Goal: Transaction & Acquisition: Purchase product/service

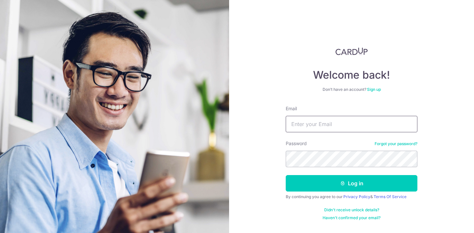
click at [316, 130] on input "Email" at bounding box center [352, 124] width 132 height 16
type input "chok.brian@gmail.com"
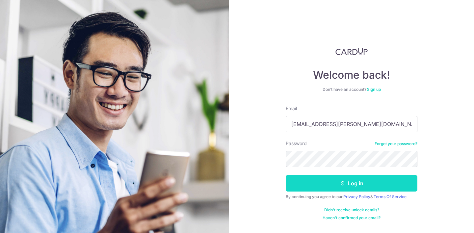
click at [346, 184] on button "Log in" at bounding box center [352, 183] width 132 height 16
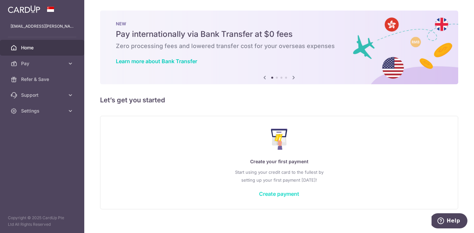
click at [291, 195] on link "Create payment" at bounding box center [279, 194] width 40 height 7
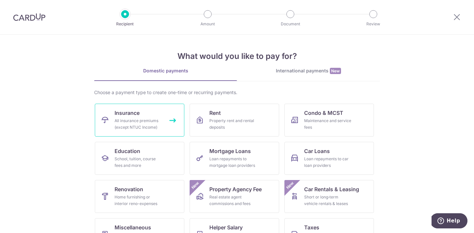
click at [156, 129] on div "All insurance premiums (except NTUC Income)" at bounding box center [138, 124] width 47 height 13
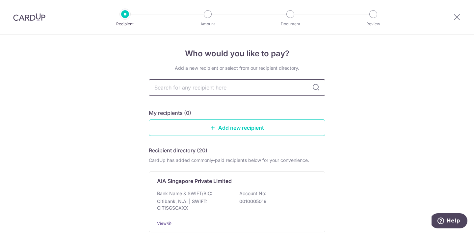
click at [172, 90] on input "text" at bounding box center [237, 87] width 177 height 16
type input "aia"
type input "a"
click at [241, 131] on link "Add new recipient" at bounding box center [237, 128] width 177 height 16
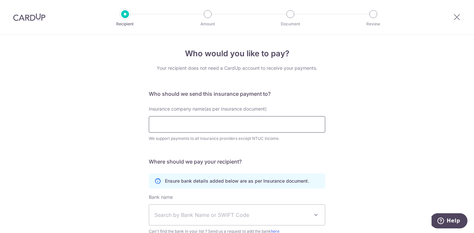
click at [220, 129] on input "Insurance company name(as per Insurance document)" at bounding box center [237, 124] width 177 height 16
type input "a"
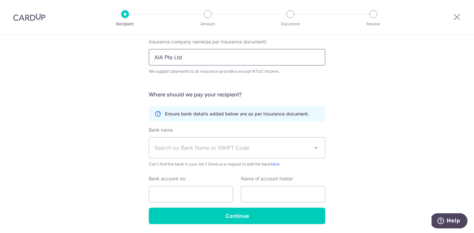
scroll to position [74, 0]
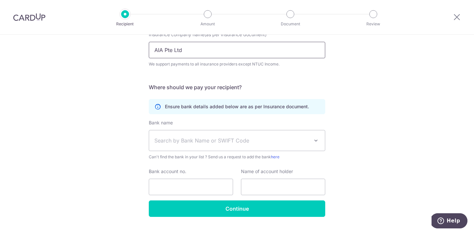
type input "AIA Pte Ltd"
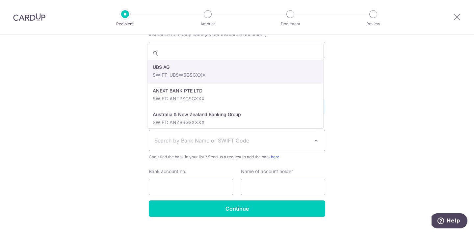
click at [198, 140] on span "Search by Bank Name or SWIFT Code" at bounding box center [232, 141] width 155 height 8
click at [119, 141] on div "Who would you like to pay? Your recipient does not need a CardUp account to rec…" at bounding box center [237, 104] width 474 height 288
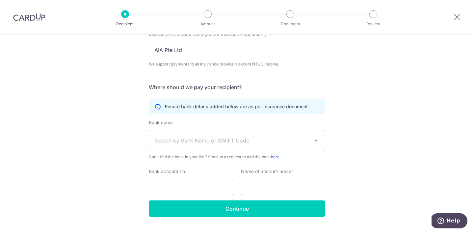
click at [211, 139] on span "Search by Bank Name or SWIFT Code" at bounding box center [232, 141] width 155 height 8
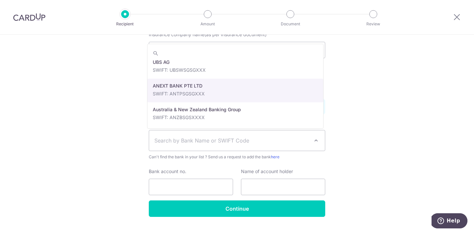
scroll to position [0, 0]
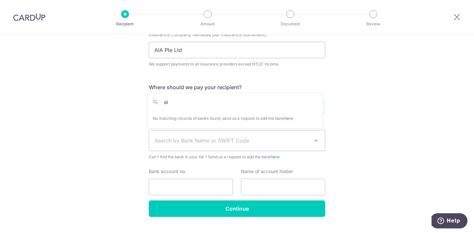
type input "a"
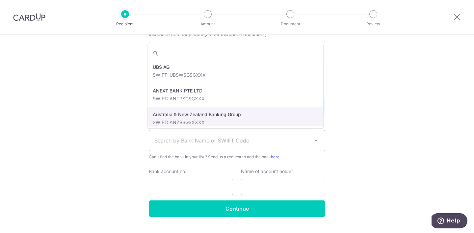
click at [106, 165] on div "Who would you like to pay? Your recipient does not need a CardUp account to rec…" at bounding box center [237, 104] width 474 height 288
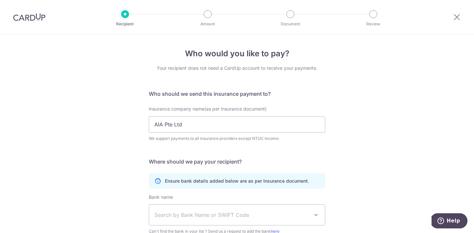
click at [28, 20] on img at bounding box center [29, 17] width 32 height 8
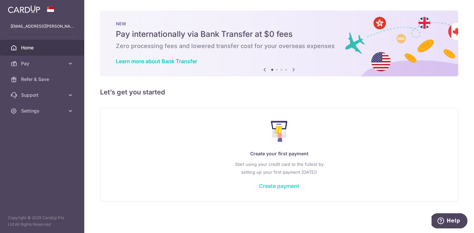
click at [273, 187] on link "Create payment" at bounding box center [279, 186] width 40 height 7
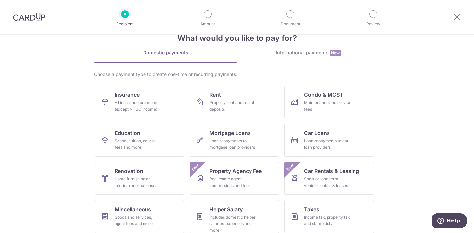
scroll to position [20, 0]
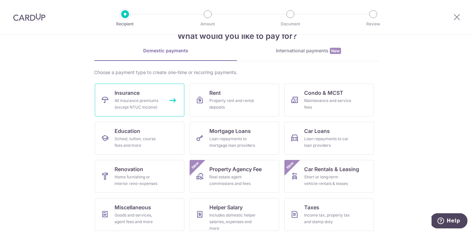
click at [154, 93] on link "Insurance All insurance premiums (except NTUC Income)" at bounding box center [140, 100] width 90 height 33
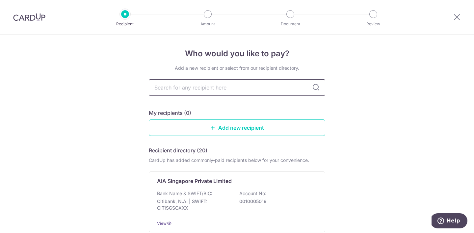
click at [225, 90] on input "text" at bounding box center [237, 87] width 177 height 16
type input "aia"
click at [316, 86] on icon at bounding box center [316, 88] width 8 height 8
click at [292, 88] on input "aia" at bounding box center [237, 87] width 177 height 16
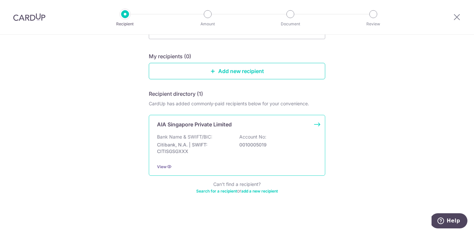
click at [223, 134] on div "Bank Name & SWIFT/BIC: Citibank, N.A. | SWIFT: CITISGSGXXX Account No: 00100050…" at bounding box center [237, 146] width 160 height 24
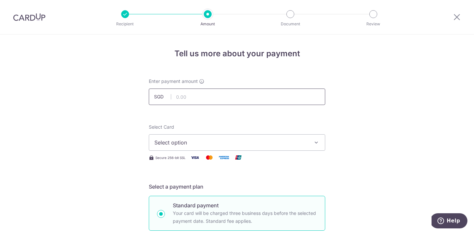
click at [235, 98] on input "text" at bounding box center [237, 97] width 177 height 16
click at [225, 145] on span "Select option" at bounding box center [232, 143] width 154 height 8
click at [243, 160] on span "Add credit card" at bounding box center [243, 161] width 154 height 7
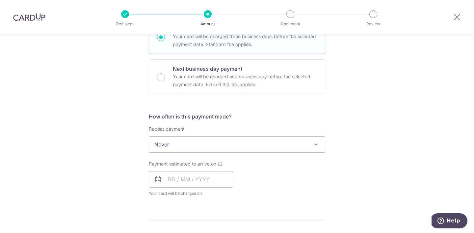
scroll to position [358, 0]
click at [235, 141] on span "Never" at bounding box center [237, 144] width 176 height 16
click at [373, 124] on div "Tell us more about your payment Enter payment amount SGD Select Card Add new ca…" at bounding box center [237, 65] width 474 height 777
click at [183, 177] on input "text" at bounding box center [191, 179] width 84 height 16
click at [293, 179] on div "Payment estimated to arrive on Prev Next Sep Oct Nov Dec 2025 2026 2027 2028 20…" at bounding box center [237, 178] width 184 height 36
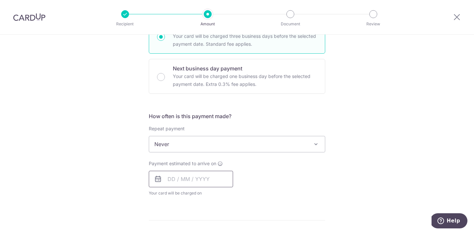
click at [180, 183] on input "text" at bounding box center [191, 179] width 84 height 16
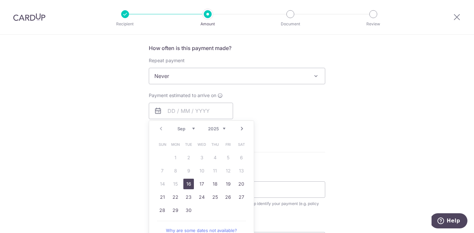
click at [185, 184] on link "16" at bounding box center [188, 184] width 11 height 11
type input "[DATE]"
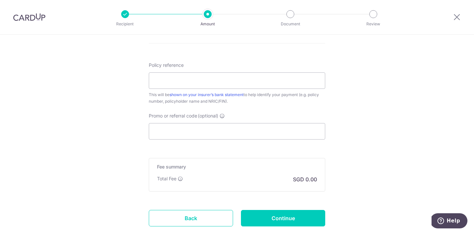
scroll to position [561, 0]
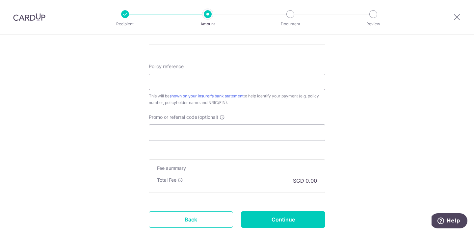
click at [215, 81] on input "Policy reference" at bounding box center [237, 82] width 177 height 16
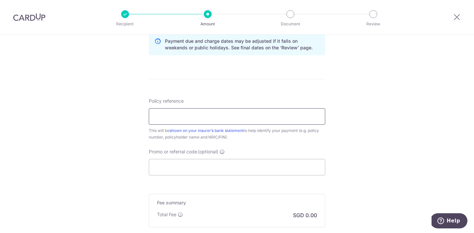
scroll to position [528, 0]
paste input "L547259589"
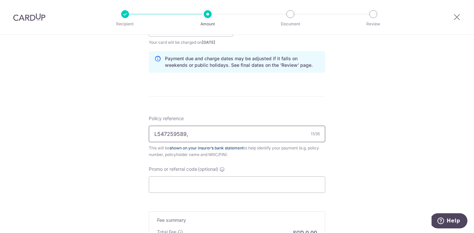
scroll to position [509, 0]
type input "L547259589"
click at [221, 186] on input "Promo or referral code (optional)" at bounding box center [237, 184] width 177 height 16
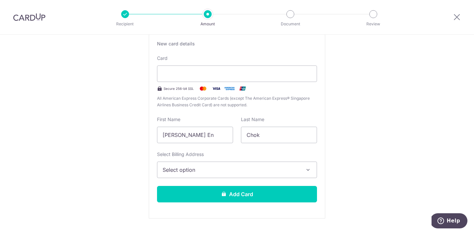
scroll to position [127, 0]
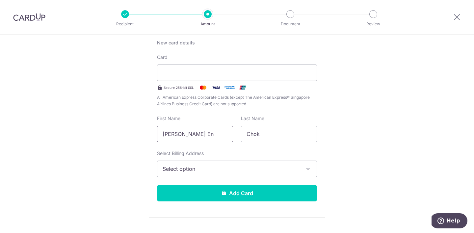
click at [211, 134] on input "[PERSON_NAME] En" at bounding box center [195, 134] width 76 height 16
click at [247, 165] on button "Select option" at bounding box center [237, 169] width 160 height 16
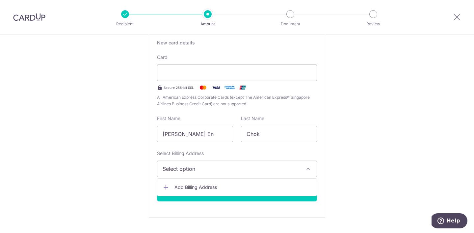
click at [214, 186] on span "Add Billing Address" at bounding box center [243, 187] width 137 height 7
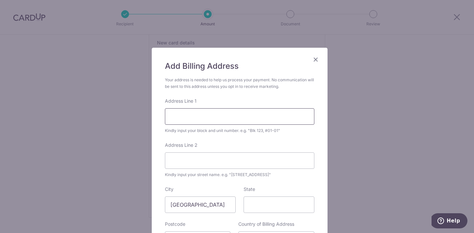
click at [217, 113] on input "Address Line 1" at bounding box center [240, 116] width 150 height 16
type input "Blk 161 Yishun st 11"
type input "#04-184"
type input "--- None ---"
type input "760161"
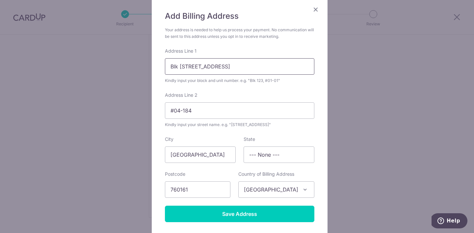
scroll to position [64, 0]
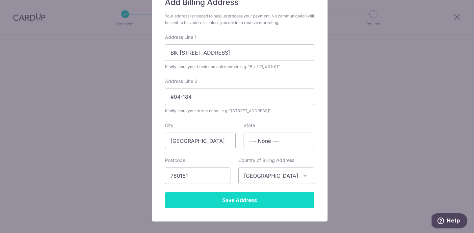
click at [210, 200] on input "Save Address" at bounding box center [240, 200] width 150 height 16
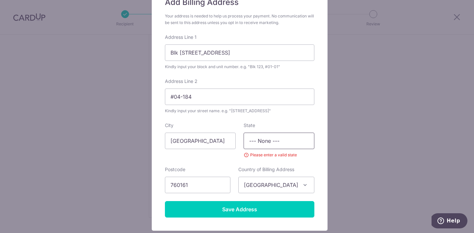
click at [292, 143] on input "--- None ---" at bounding box center [279, 141] width 71 height 16
click at [292, 142] on input "--- None ---" at bounding box center [279, 141] width 71 height 16
type input "singapore"
click at [234, 206] on input "Save Address" at bounding box center [240, 209] width 150 height 16
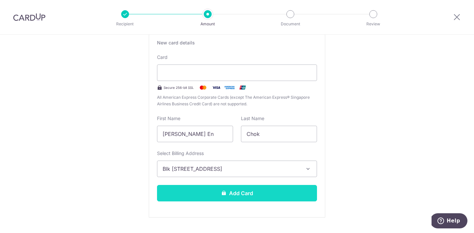
click at [242, 196] on button "Add Card" at bounding box center [237, 193] width 160 height 16
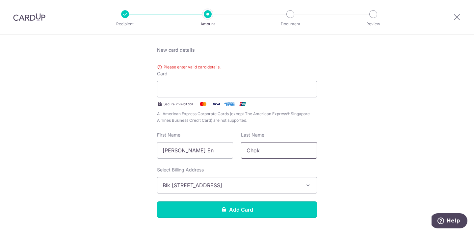
scroll to position [119, 0]
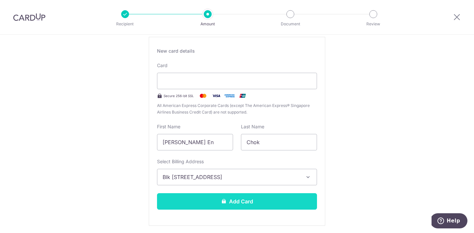
click at [257, 201] on button "Add Card" at bounding box center [237, 201] width 160 height 16
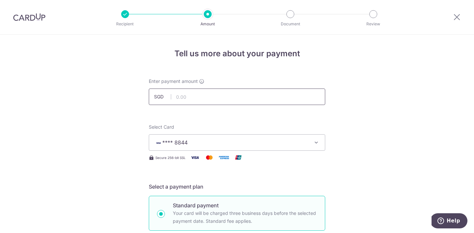
click at [198, 93] on input "text" at bounding box center [237, 97] width 177 height 16
type input "129.81"
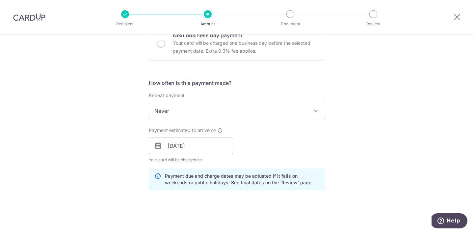
scroll to position [424, 0]
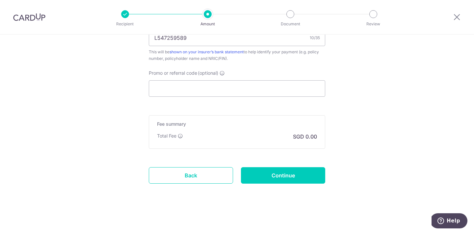
click at [262, 136] on div "Total Fee SGD 0.00" at bounding box center [237, 137] width 160 height 8
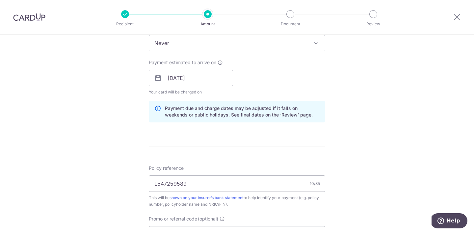
scroll to position [279, 0]
click at [205, 184] on input "L547259589" at bounding box center [237, 183] width 177 height 16
paste input "E241429657"
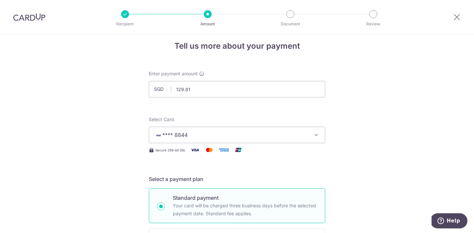
scroll to position [0, 0]
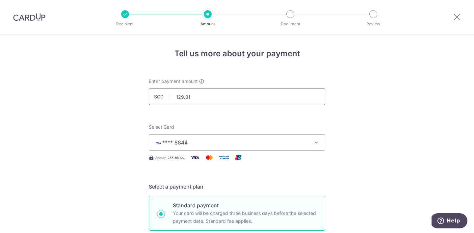
type input "L547259589, E241429657"
click at [201, 95] on input "129.81" at bounding box center [237, 97] width 177 height 16
click at [204, 98] on input "129.81" at bounding box center [237, 97] width 177 height 16
click at [215, 99] on input "129.81" at bounding box center [237, 97] width 177 height 16
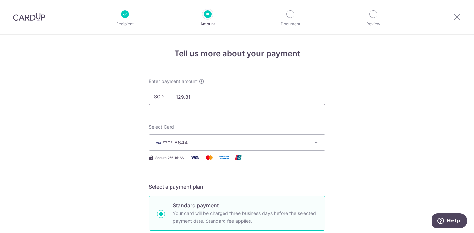
click at [215, 98] on input "129.81" at bounding box center [237, 97] width 177 height 16
type input "286.01"
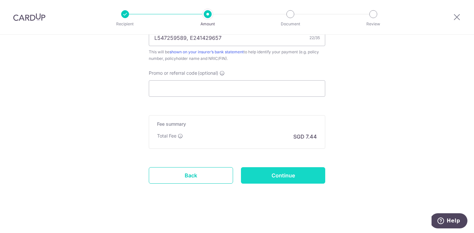
scroll to position [424, 0]
drag, startPoint x: 290, startPoint y: 174, endPoint x: 285, endPoint y: 129, distance: 45.1
click at [298, 135] on p "SGD 7.44" at bounding box center [306, 137] width 24 height 8
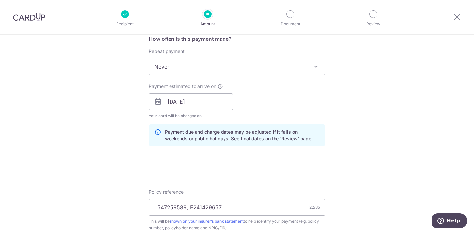
scroll to position [271, 0]
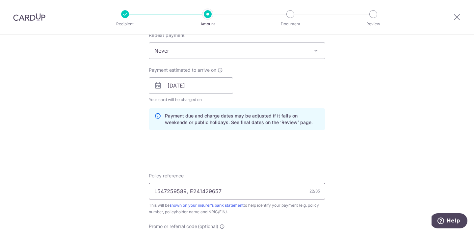
click at [234, 192] on input "L547259589, E241429657" at bounding box center [237, 191] width 177 height 16
paste input "U127064233"
type input "L547259589, E241429657, U127064233"
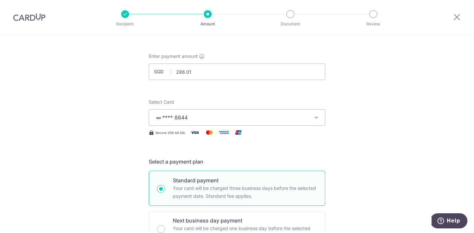
scroll to position [15, 0]
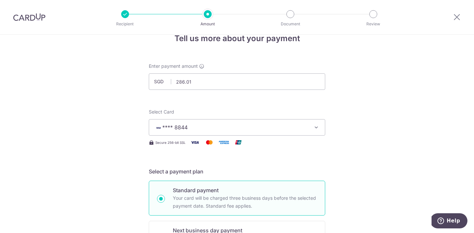
click at [212, 73] on div "Enter payment amount SGD 286.01 286.01" at bounding box center [237, 76] width 177 height 27
click at [212, 76] on input "286.01" at bounding box center [237, 81] width 177 height 16
paste input "1,4"
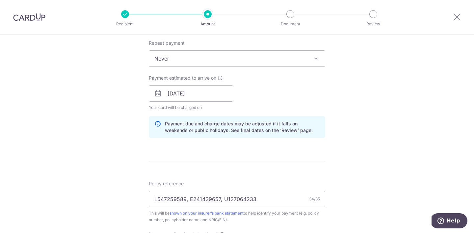
scroll to position [424, 0]
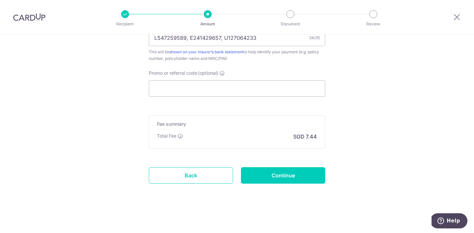
click at [312, 141] on div "Fee summary Base fee Extend fee Next-day fee Total Fee SGD 7.44" at bounding box center [237, 132] width 177 height 34
type input "1,486.01"
click at [282, 173] on input "Continue" at bounding box center [283, 175] width 84 height 16
type input "Create Schedule"
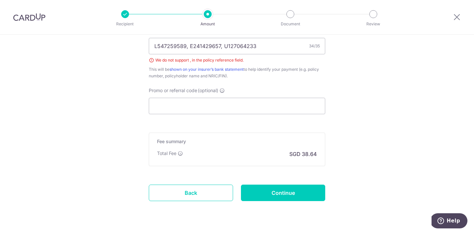
scroll to position [415, 0]
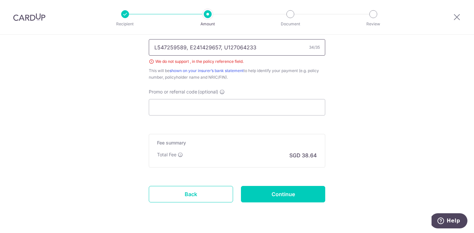
click at [187, 47] on input "L547259589, E241429657, U127064233" at bounding box center [237, 47] width 177 height 16
click at [218, 46] on input "L547259589 E241429657, U127064233" at bounding box center [237, 47] width 177 height 16
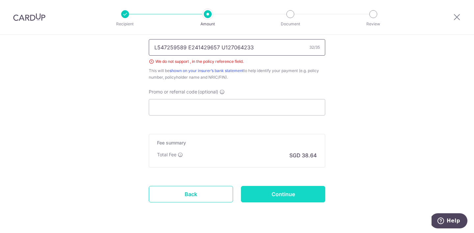
type input "L547259589 E241429657 U127064233"
click at [300, 198] on input "Continue" at bounding box center [283, 194] width 84 height 16
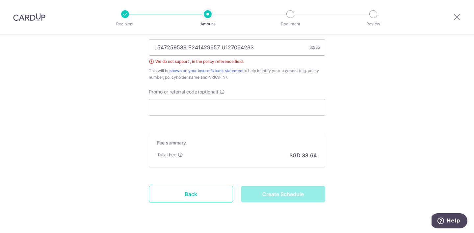
type input "Create Schedule"
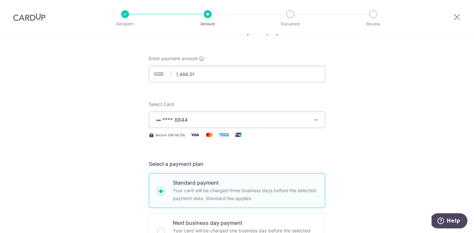
scroll to position [0, 0]
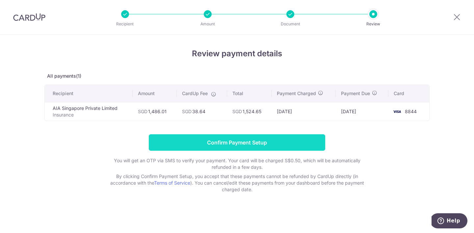
click at [268, 142] on input "Confirm Payment Setup" at bounding box center [237, 142] width 177 height 16
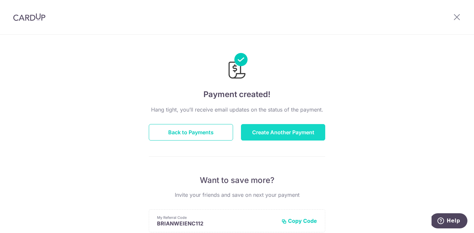
click at [295, 126] on button "Create Another Payment" at bounding box center [283, 132] width 84 height 16
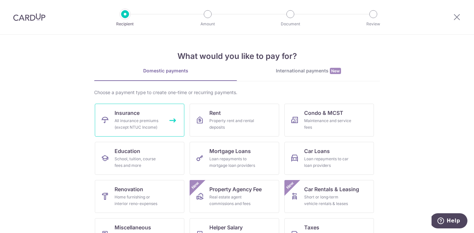
click at [130, 118] on div "All insurance premiums (except NTUC Income)" at bounding box center [138, 124] width 47 height 13
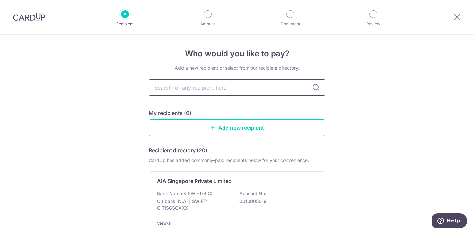
click at [223, 92] on input "text" at bounding box center [237, 87] width 177 height 16
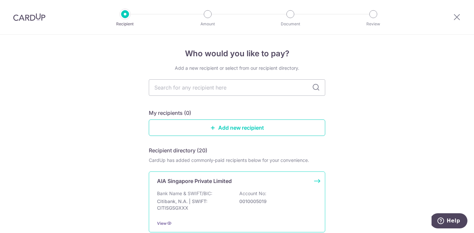
click at [261, 211] on div "Bank Name & SWIFT/BIC: Citibank, N.A. | SWIFT: CITISGSGXXX Account No: 00100050…" at bounding box center [237, 202] width 160 height 24
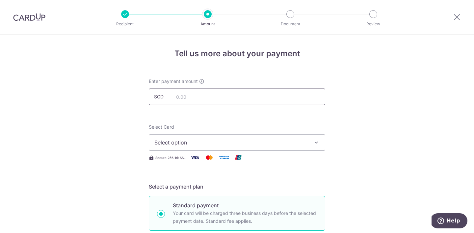
click at [191, 92] on input "text" at bounding box center [237, 97] width 177 height 16
paste input "1,050.90"
type input "1,050.90"
click at [193, 138] on button "Select option" at bounding box center [237, 142] width 177 height 16
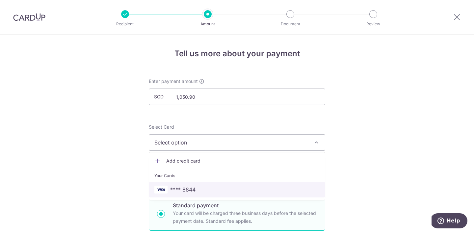
click at [190, 185] on link "**** 8844" at bounding box center [237, 190] width 176 height 16
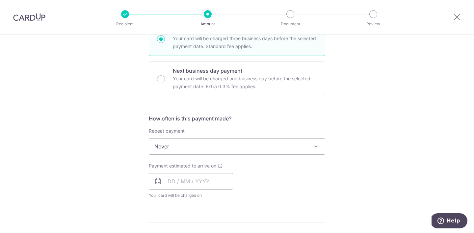
scroll to position [175, 0]
click at [233, 144] on span "Never" at bounding box center [237, 147] width 176 height 16
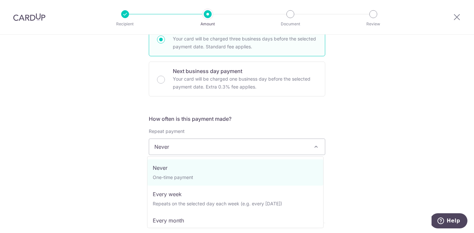
click at [313, 119] on h5 "How often is this payment made?" at bounding box center [237, 119] width 177 height 8
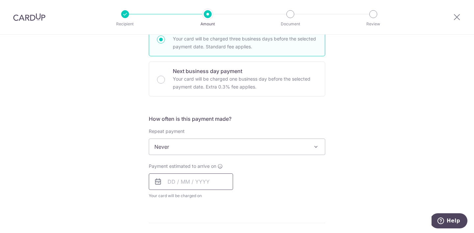
click at [200, 187] on input "text" at bounding box center [191, 182] width 84 height 16
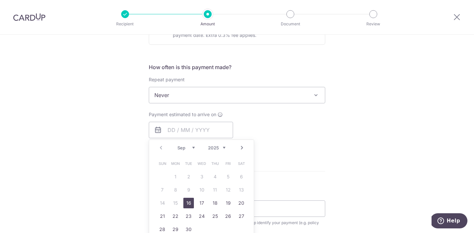
click at [188, 202] on link "16" at bounding box center [188, 203] width 11 height 11
type input "16/09/2025"
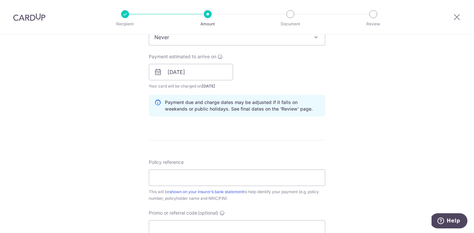
scroll to position [295, 0]
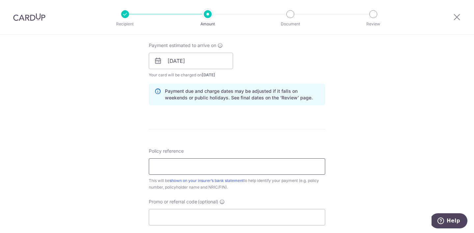
click at [207, 169] on input "Policy reference" at bounding box center [237, 166] width 177 height 16
paste input "U127064246"
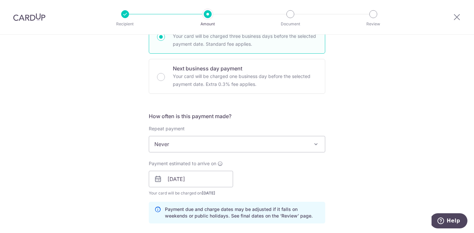
scroll to position [424, 0]
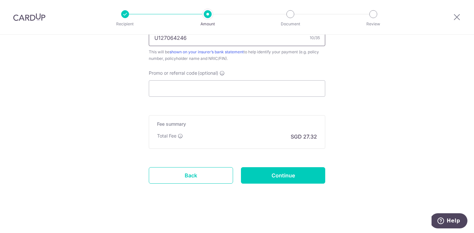
type input "U127064246"
click at [300, 180] on input "Continue" at bounding box center [283, 175] width 84 height 16
type input "Create Schedule"
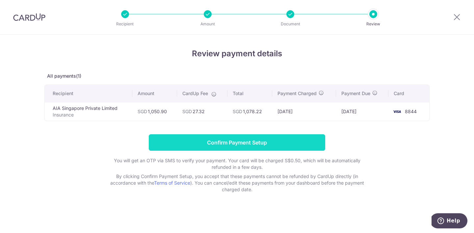
click at [280, 140] on input "Confirm Payment Setup" at bounding box center [237, 142] width 177 height 16
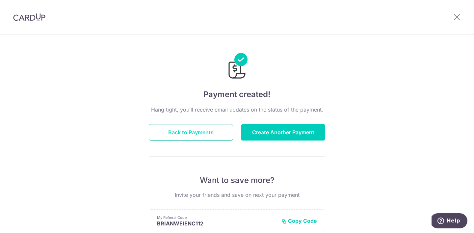
click at [209, 133] on button "Back to Payments" at bounding box center [191, 132] width 84 height 16
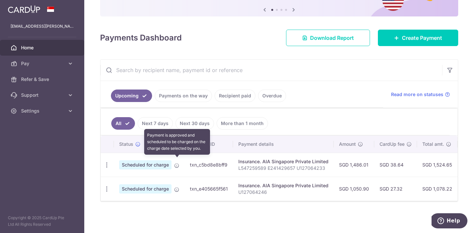
click at [176, 163] on icon at bounding box center [176, 165] width 5 height 5
click at [177, 163] on icon at bounding box center [176, 165] width 5 height 5
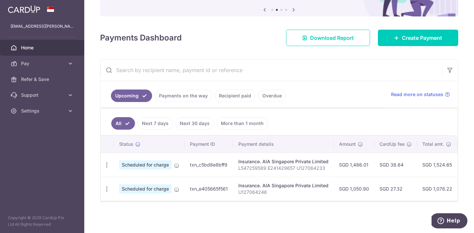
click at [303, 189] on p "U127064246" at bounding box center [284, 192] width 90 height 7
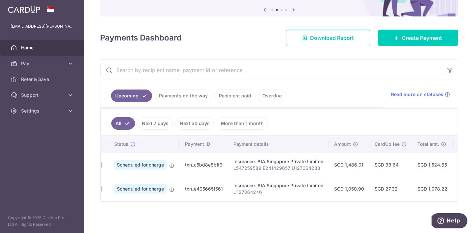
click at [186, 185] on td "txn_e405665f561" at bounding box center [204, 189] width 48 height 24
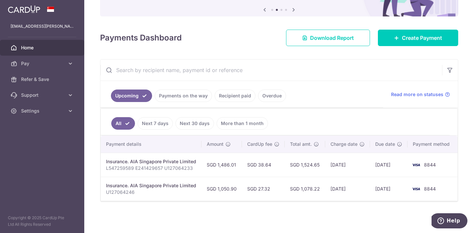
scroll to position [0, 0]
